Goal: Task Accomplishment & Management: Manage account settings

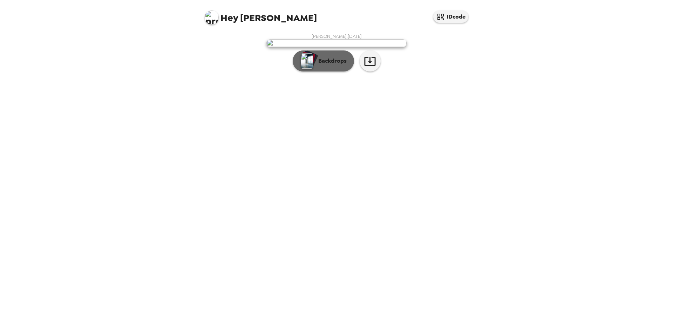
click at [316, 68] on div "button" at bounding box center [309, 59] width 17 height 18
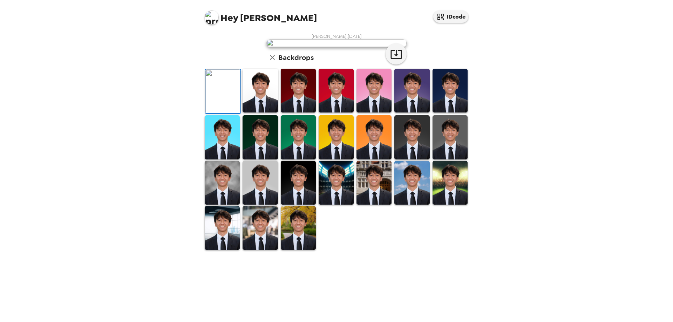
click at [256, 113] on img at bounding box center [260, 91] width 35 height 44
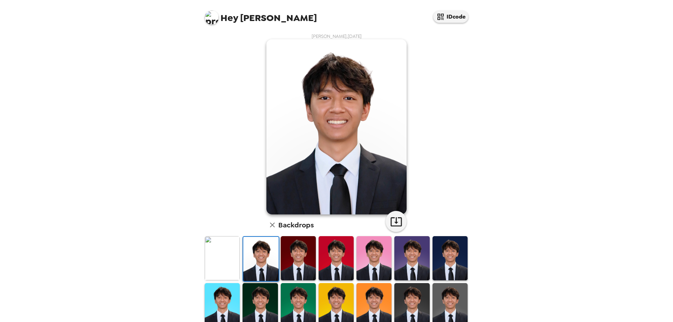
click at [293, 255] on img at bounding box center [298, 258] width 35 height 44
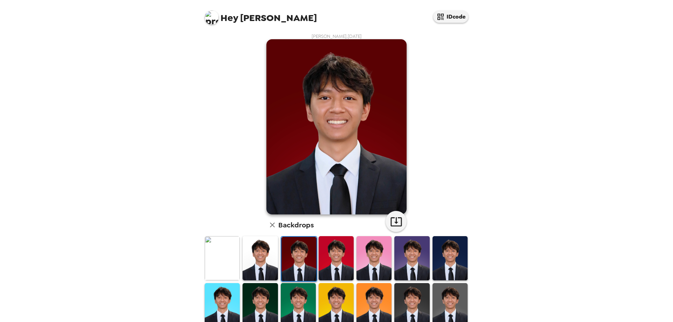
click at [256, 256] on img at bounding box center [260, 258] width 35 height 44
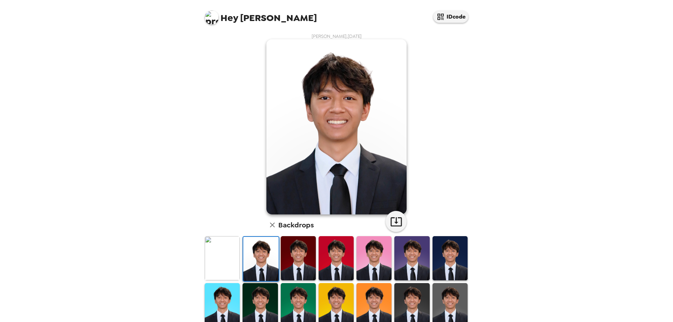
click at [221, 256] on img at bounding box center [222, 258] width 35 height 44
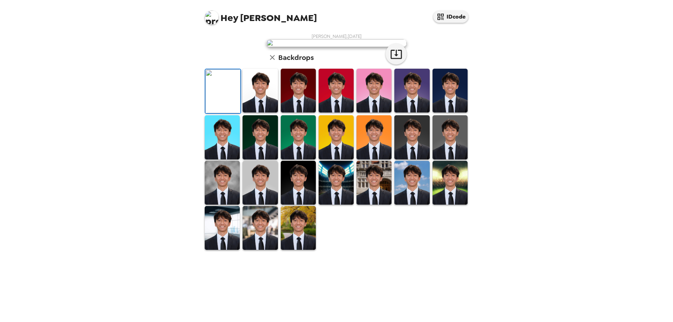
drag, startPoint x: 295, startPoint y: 298, endPoint x: 290, endPoint y: 294, distance: 6.0
click at [295, 250] on img at bounding box center [298, 228] width 35 height 44
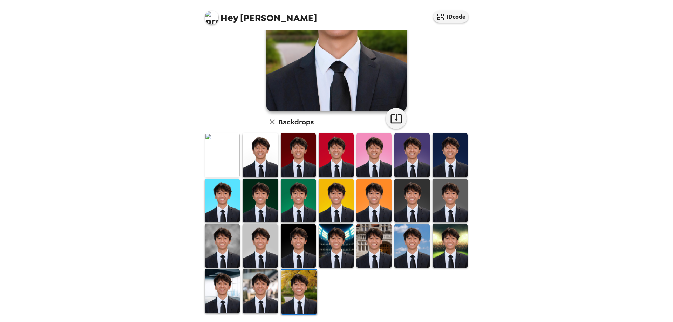
click at [269, 284] on img at bounding box center [260, 291] width 35 height 44
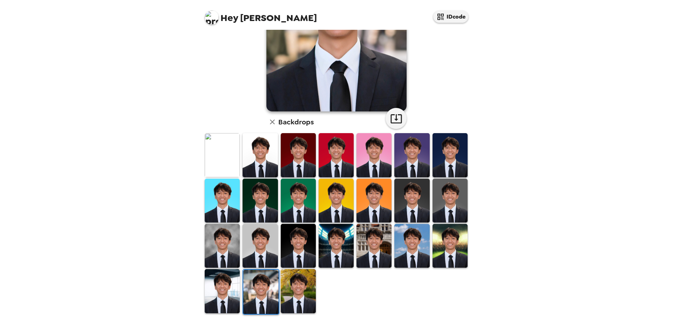
click at [232, 283] on img at bounding box center [222, 291] width 35 height 44
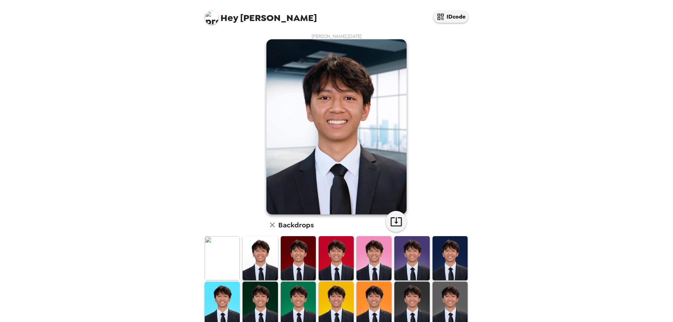
click at [229, 265] on img at bounding box center [222, 258] width 35 height 44
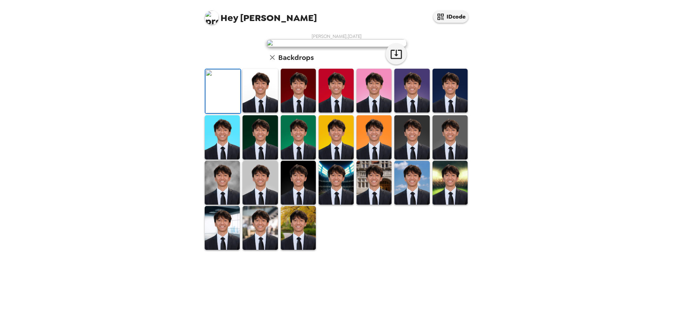
click at [242, 172] on div "[PERSON_NAME] , [DATE] Backdrops" at bounding box center [336, 141] width 266 height 217
click at [398, 10] on div "Hey [PERSON_NAME] IDcode" at bounding box center [336, 15] width 281 height 30
click at [255, 113] on img at bounding box center [260, 91] width 35 height 44
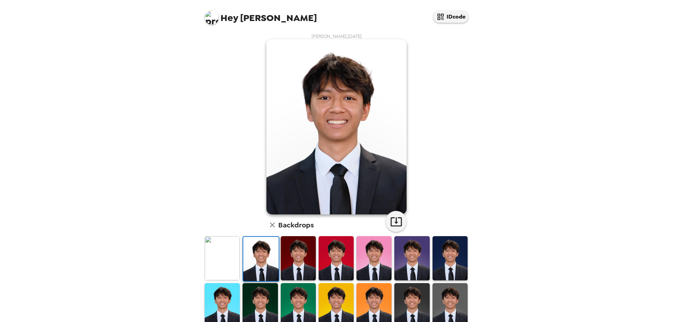
click at [220, 261] on img at bounding box center [222, 258] width 35 height 44
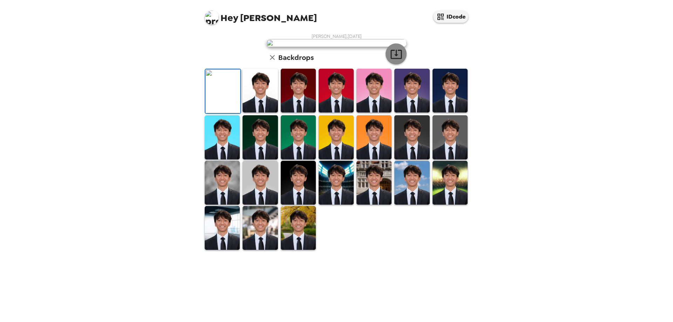
click at [391, 60] on icon "button" at bounding box center [396, 54] width 12 height 12
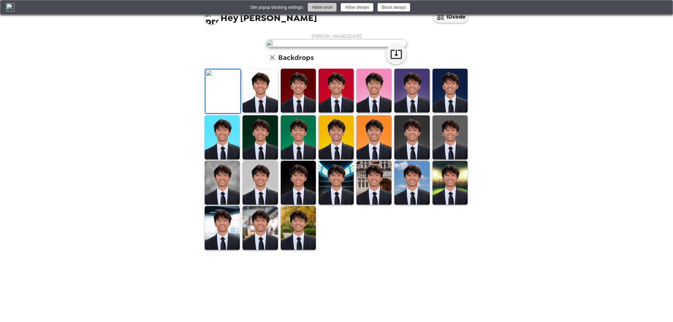
click at [328, 8] on button "Allow once" at bounding box center [322, 7] width 29 height 8
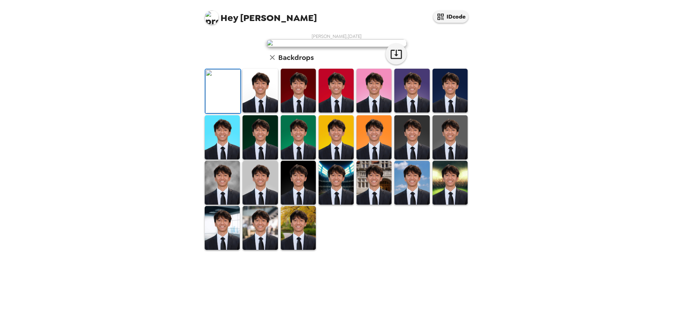
click at [253, 113] on img at bounding box center [260, 91] width 35 height 44
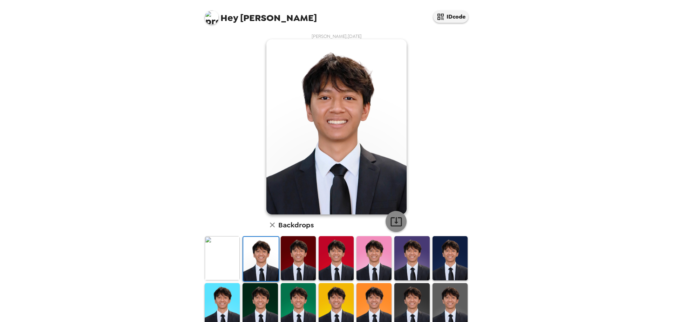
click at [397, 216] on icon "button" at bounding box center [396, 222] width 12 height 12
drag, startPoint x: 549, startPoint y: 54, endPoint x: 528, endPoint y: 40, distance: 25.3
click at [547, 53] on div "Hey [PERSON_NAME] IDcode [PERSON_NAME] , [DATE] Backdrops" at bounding box center [336, 161] width 673 height 322
